Goal: Task Accomplishment & Management: Manage account settings

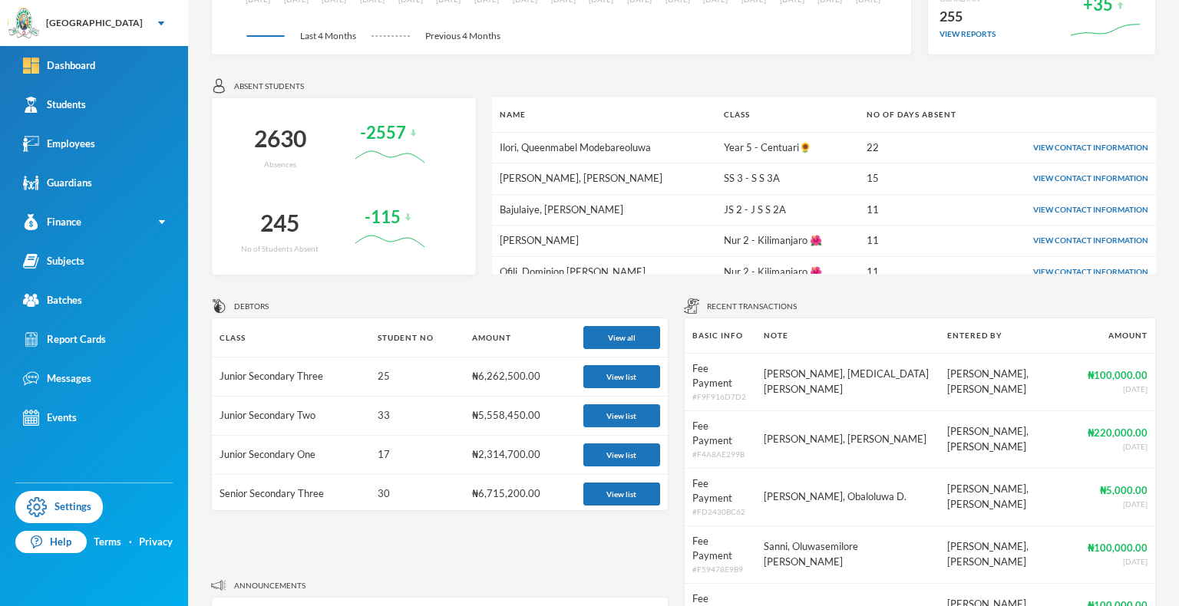
scroll to position [390, 0]
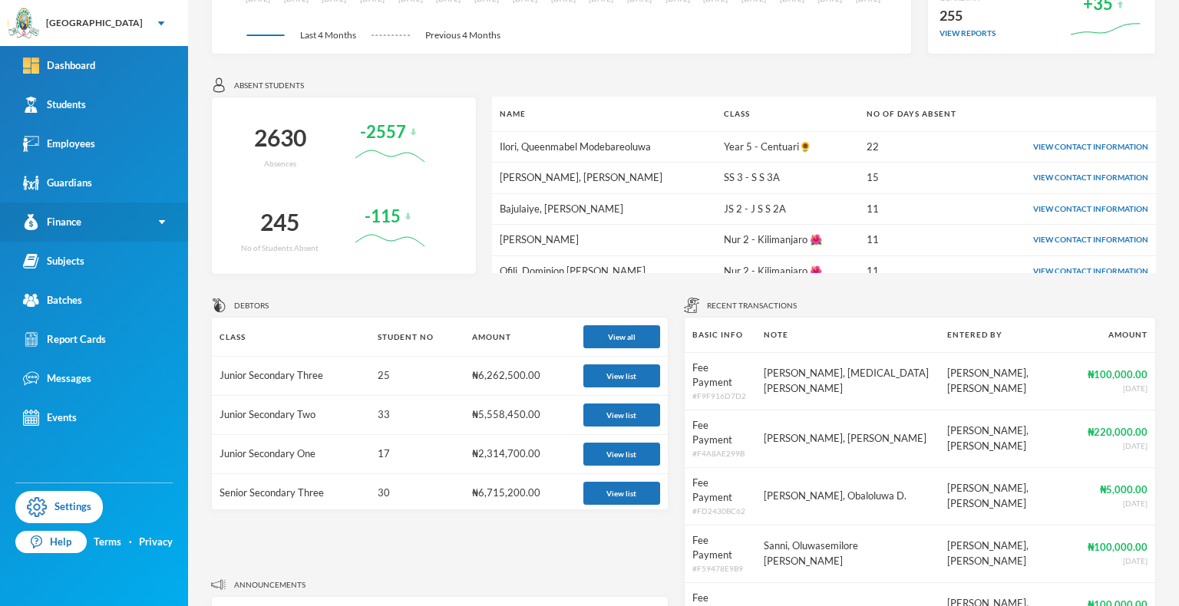
click at [135, 222] on link "Finance" at bounding box center [94, 222] width 188 height 39
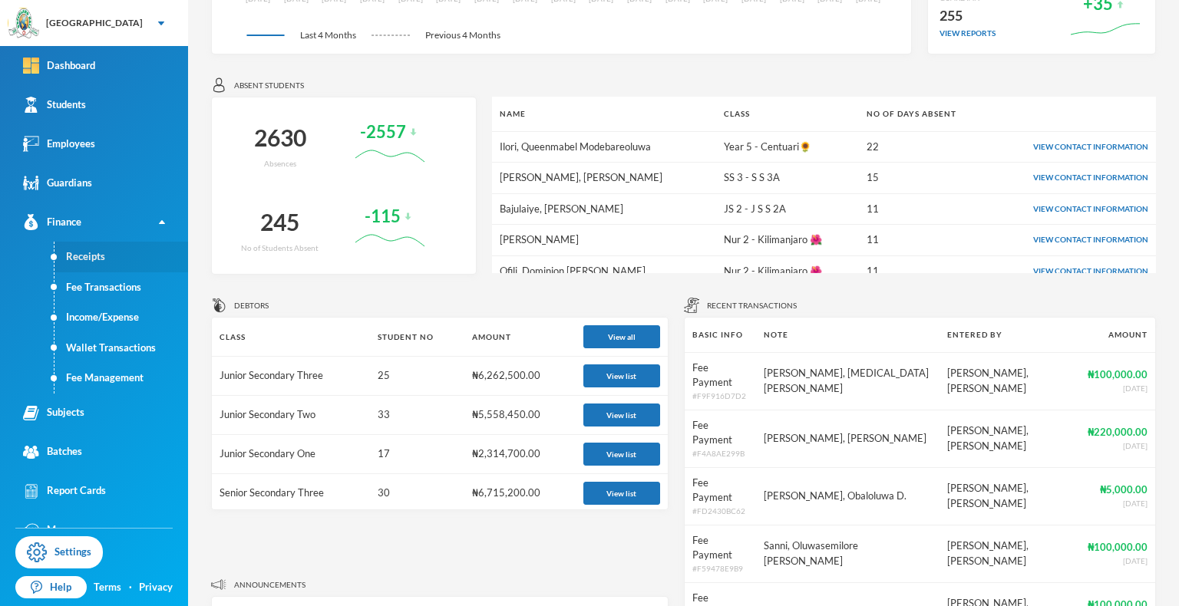
click at [101, 253] on link "Receipts" at bounding box center [121, 257] width 134 height 31
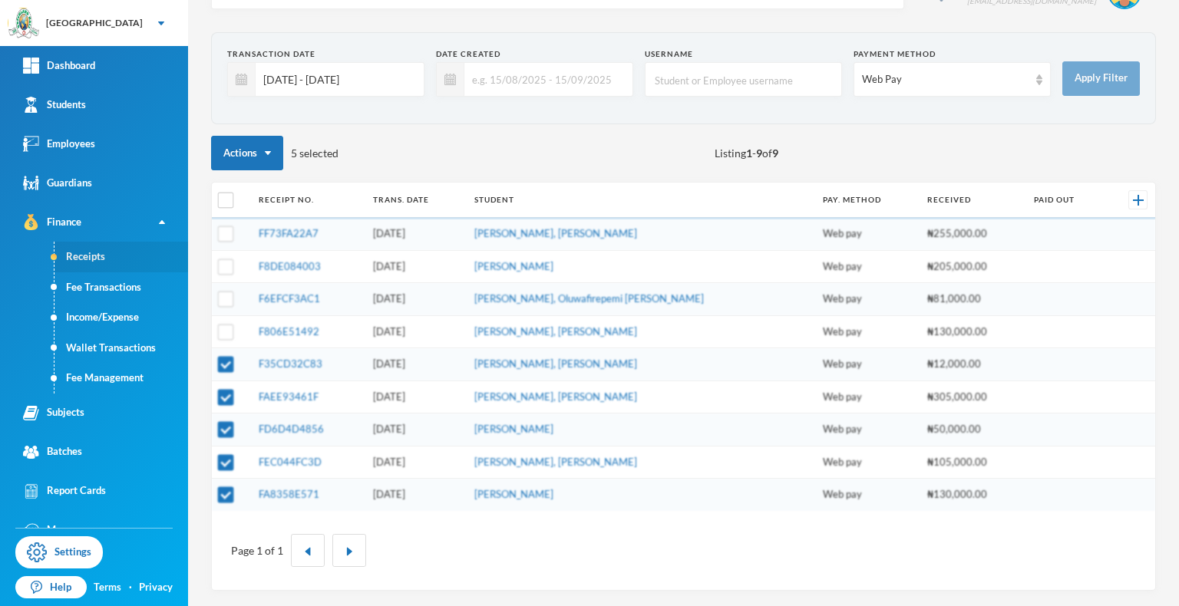
scroll to position [34, 0]
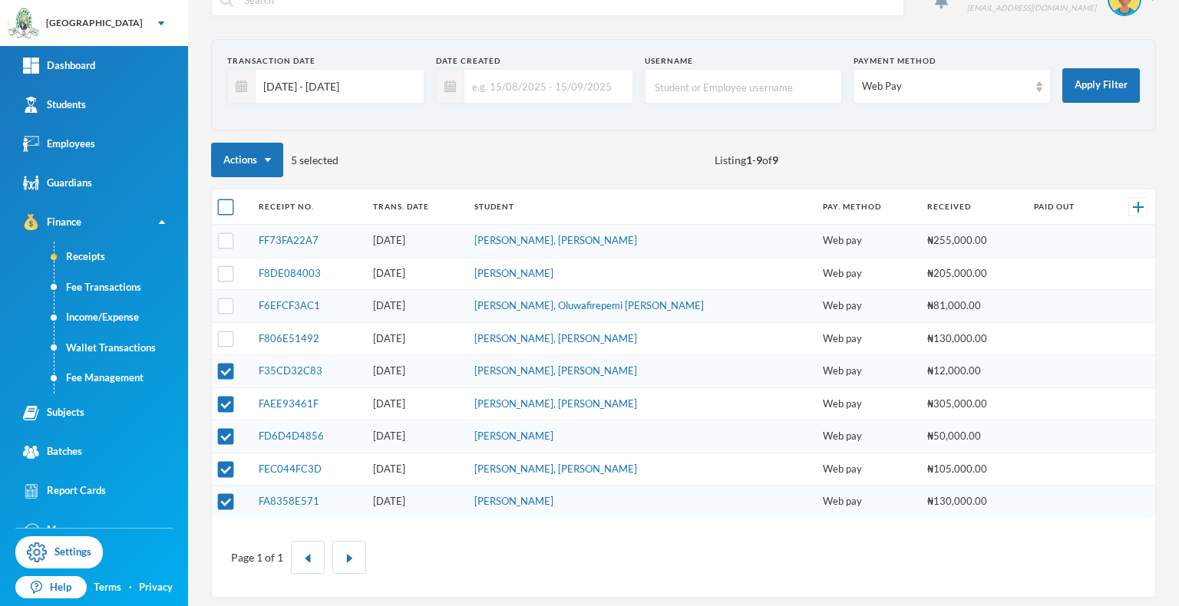
click at [219, 208] on input "checkbox" at bounding box center [226, 208] width 16 height 16
checkbox input "true"
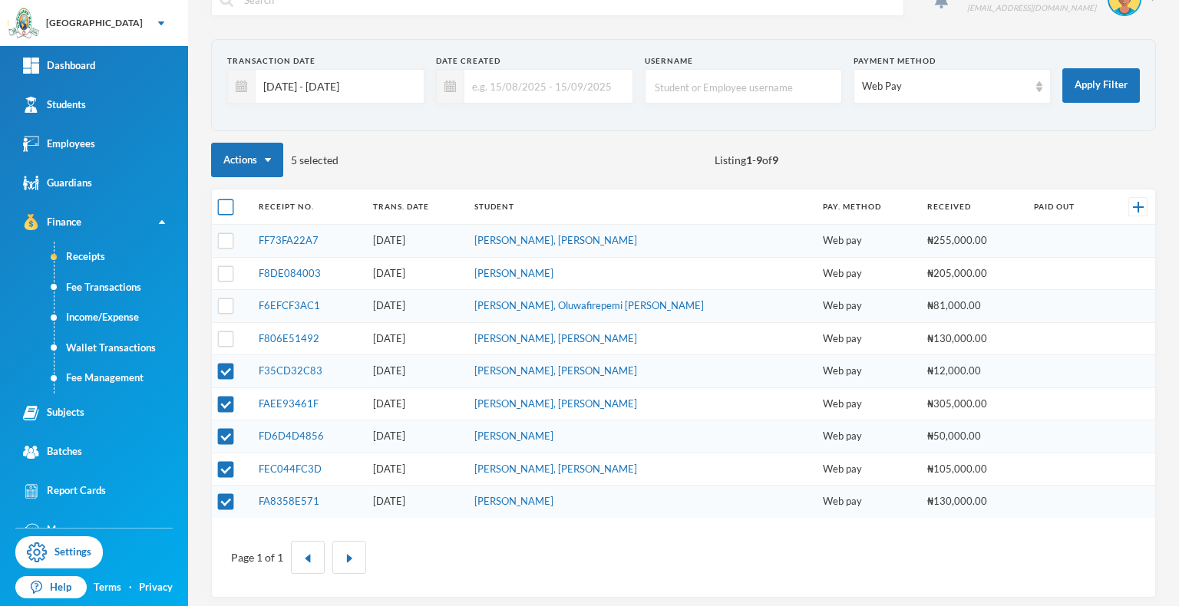
checkbox input "true"
click at [219, 208] on input "checkbox" at bounding box center [226, 208] width 16 height 16
checkbox input "false"
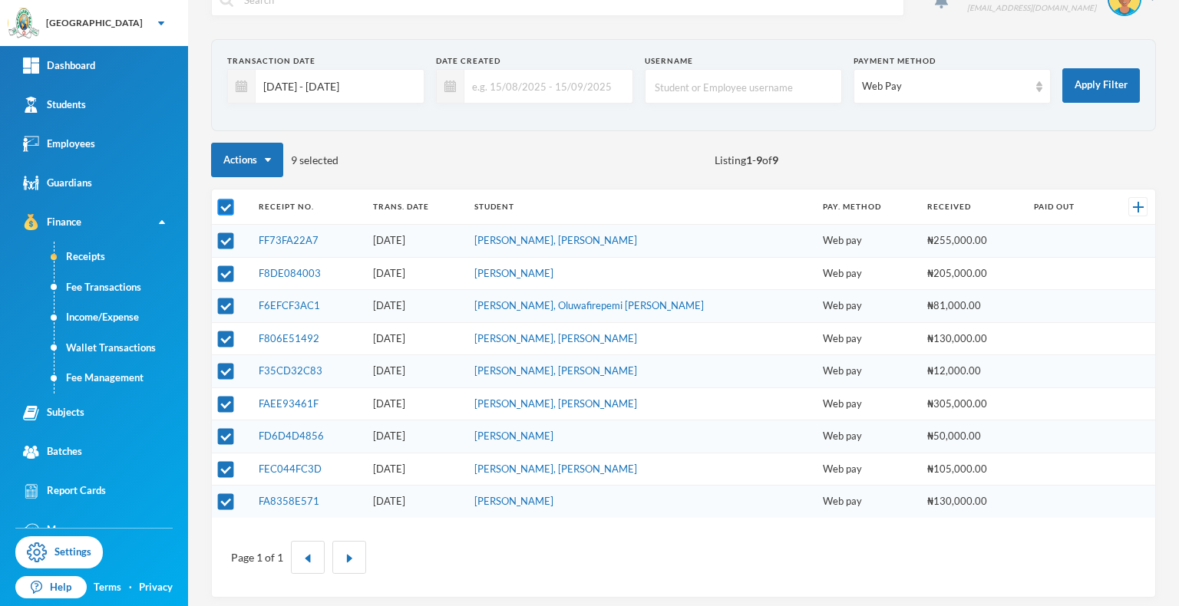
checkbox input "false"
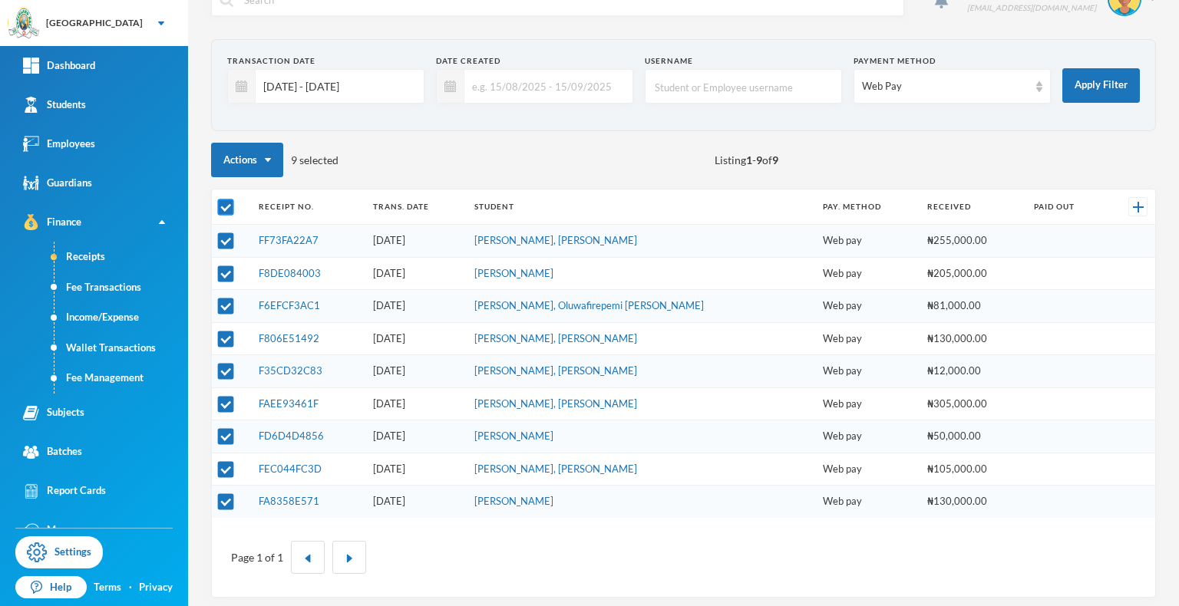
checkbox input "false"
